Goal: Use online tool/utility: Utilize a website feature to perform a specific function

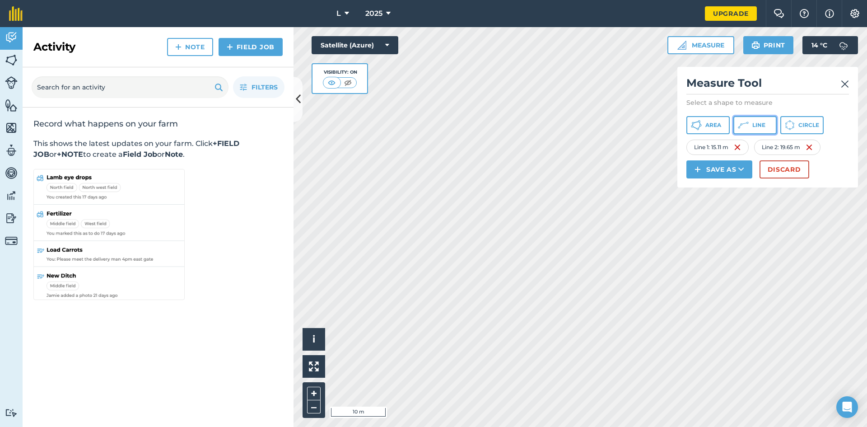
click at [754, 122] on span "Line" at bounding box center [758, 124] width 13 height 7
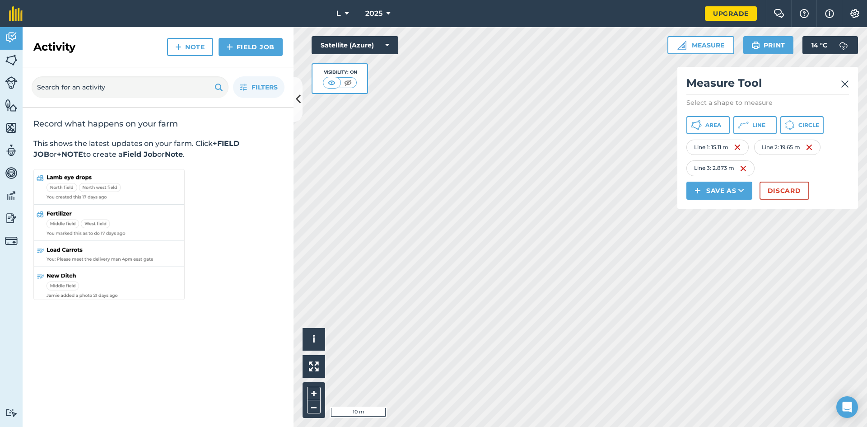
click at [840, 87] on h2 "Measure Tool" at bounding box center [767, 85] width 163 height 19
click at [844, 87] on img at bounding box center [845, 84] width 8 height 11
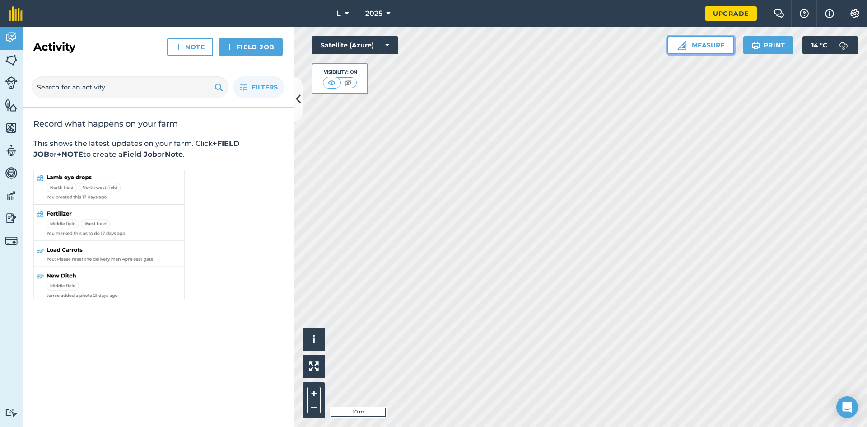
click at [709, 50] on button "Measure" at bounding box center [700, 45] width 67 height 18
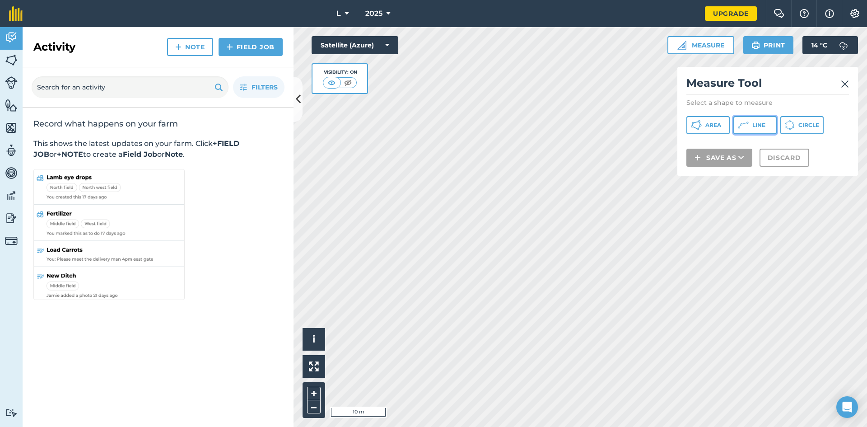
click at [743, 123] on icon at bounding box center [743, 125] width 11 height 11
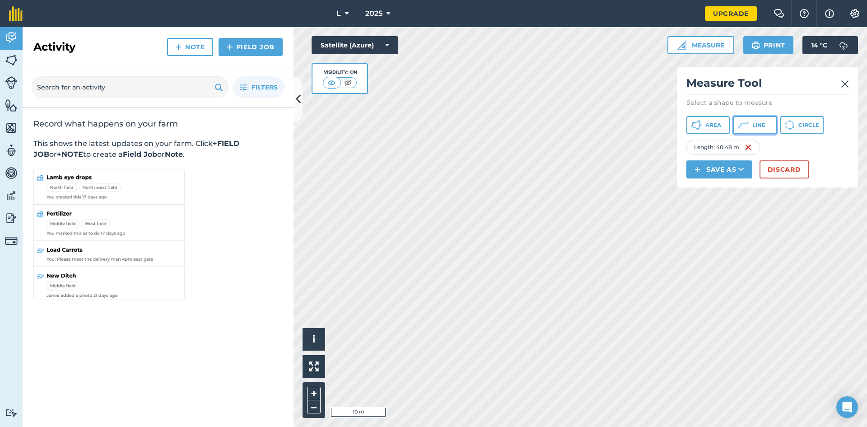
click at [760, 123] on span "Line" at bounding box center [758, 124] width 13 height 7
click at [765, 129] on button "Line" at bounding box center [754, 125] width 43 height 18
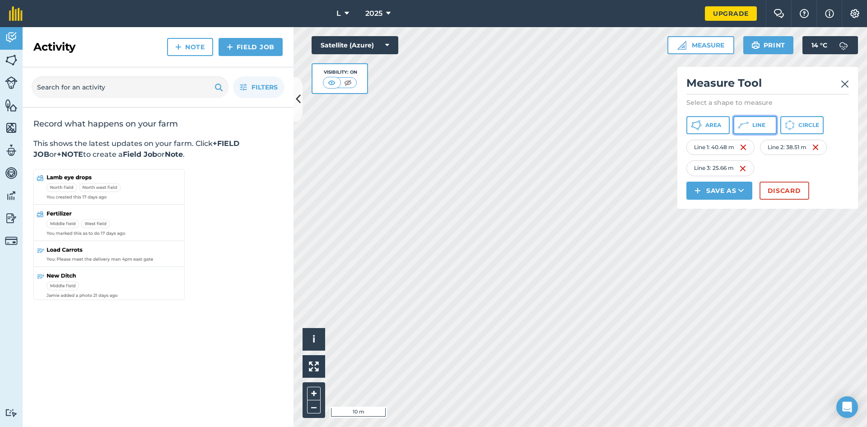
click at [741, 121] on icon at bounding box center [743, 125] width 11 height 11
click at [747, 146] on img at bounding box center [743, 147] width 7 height 11
click at [743, 166] on img at bounding box center [740, 168] width 7 height 11
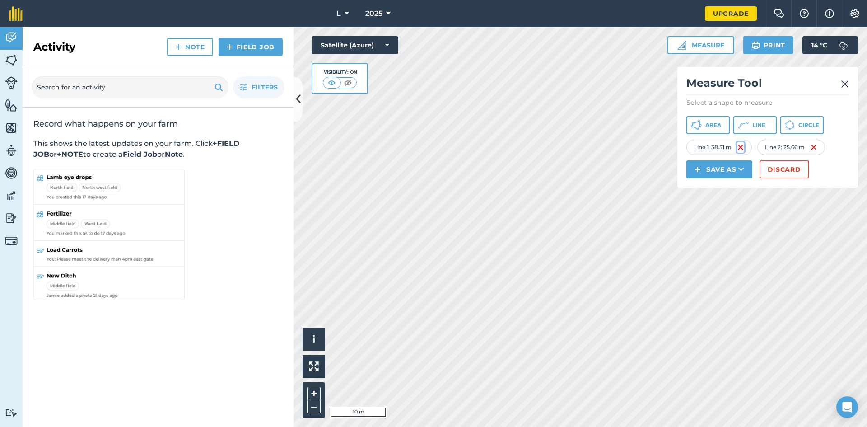
click at [744, 150] on img at bounding box center [740, 147] width 7 height 11
click at [744, 150] on img at bounding box center [746, 147] width 7 height 11
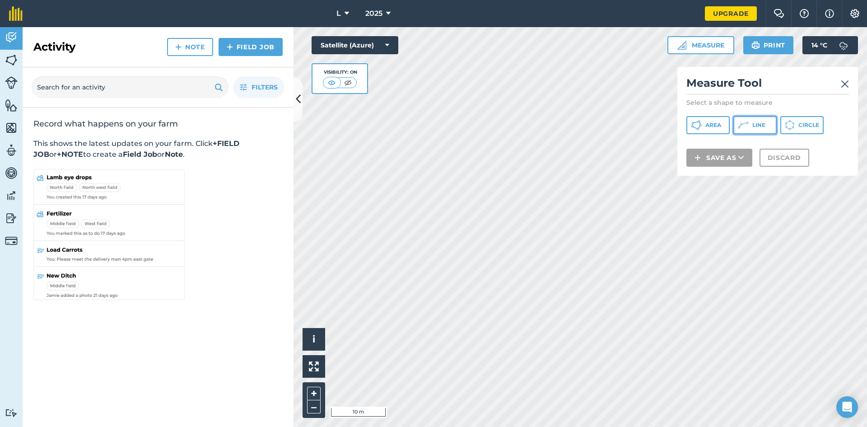
click at [763, 126] on span "Line" at bounding box center [758, 124] width 13 height 7
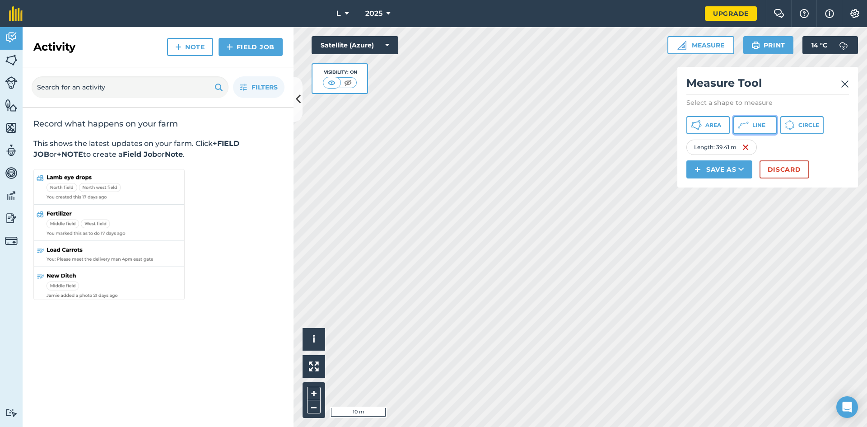
click at [746, 128] on icon at bounding box center [743, 125] width 11 height 11
click at [845, 85] on img at bounding box center [845, 84] width 8 height 11
